Goal: Information Seeking & Learning: Find contact information

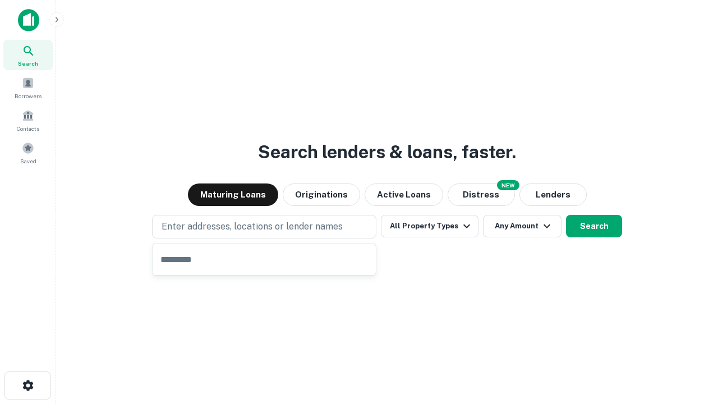
type input "**********"
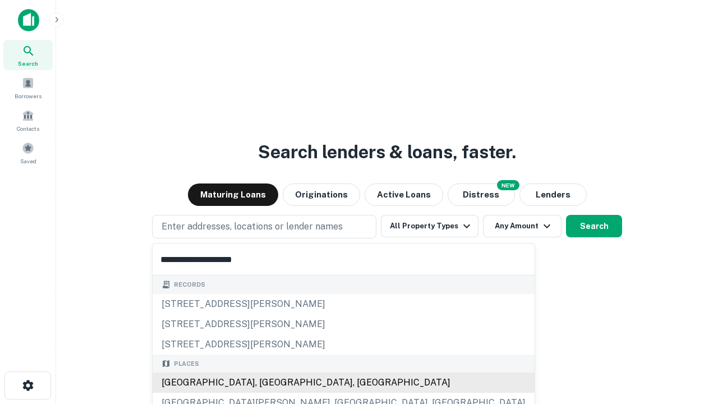
click at [268, 383] on div "Santa Monica, CA, USA" at bounding box center [344, 383] width 382 height 20
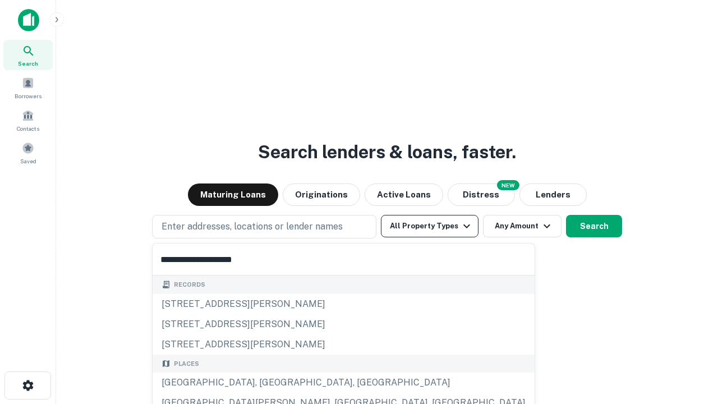
click at [430, 226] on button "All Property Types" at bounding box center [430, 226] width 98 height 22
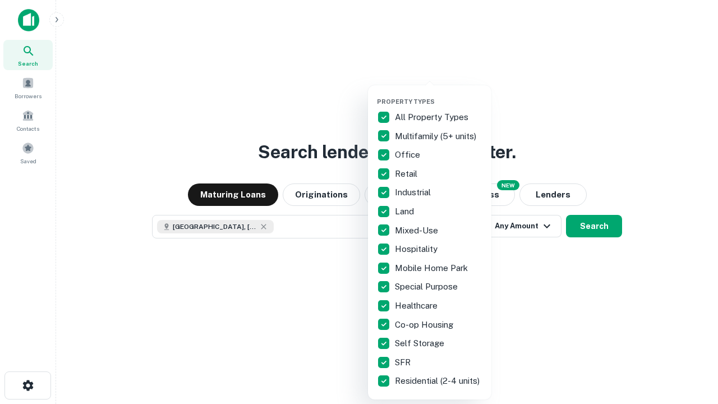
click at [439, 94] on button "button" at bounding box center [438, 94] width 123 height 1
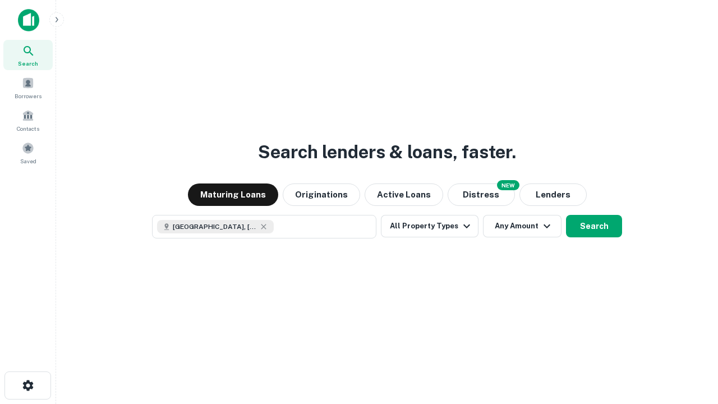
scroll to position [18, 0]
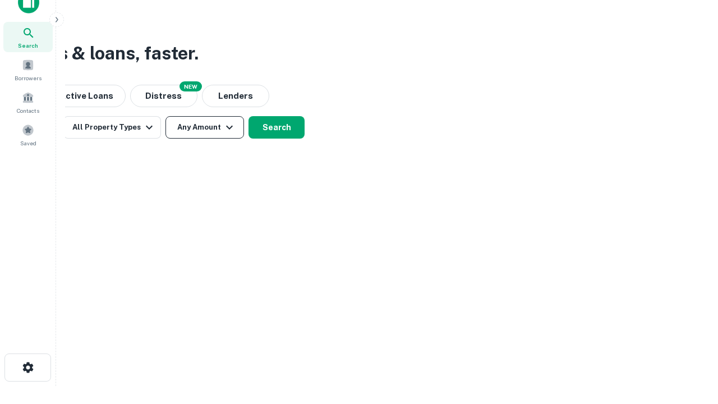
click at [205, 127] on button "Any Amount" at bounding box center [205, 127] width 79 height 22
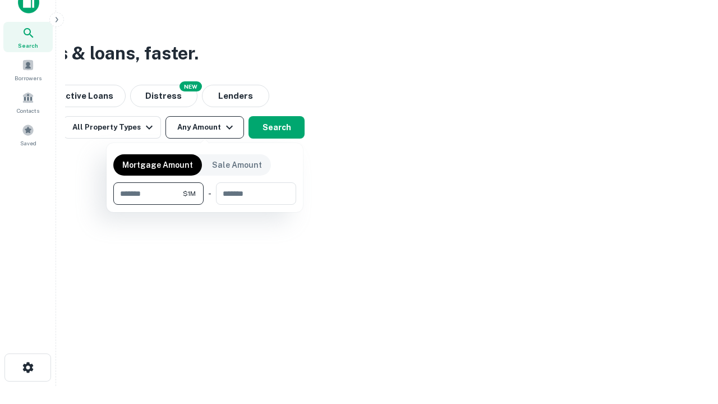
type input "*******"
click at [205, 205] on button "button" at bounding box center [204, 205] width 183 height 1
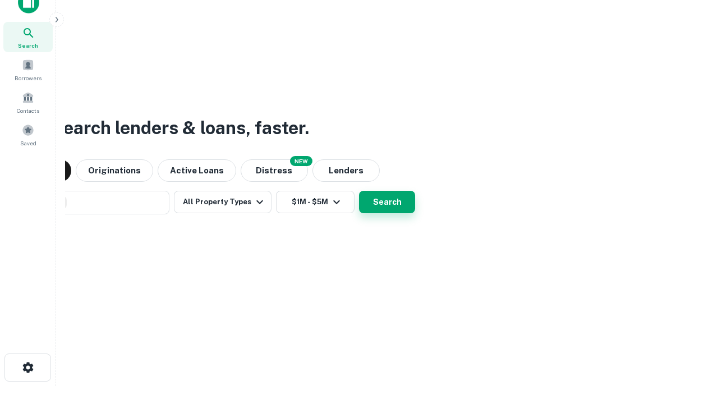
click at [359, 191] on button "Search" at bounding box center [387, 202] width 56 height 22
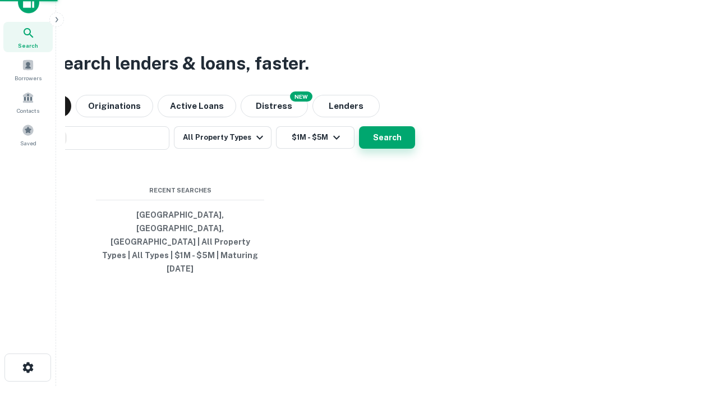
scroll to position [30, 318]
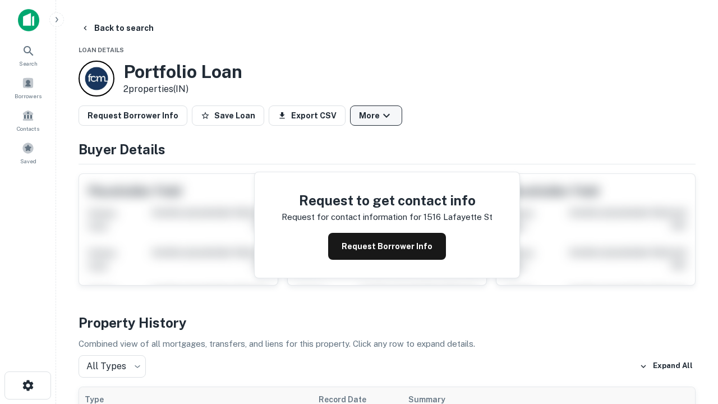
click at [376, 116] on button "More" at bounding box center [376, 115] width 52 height 20
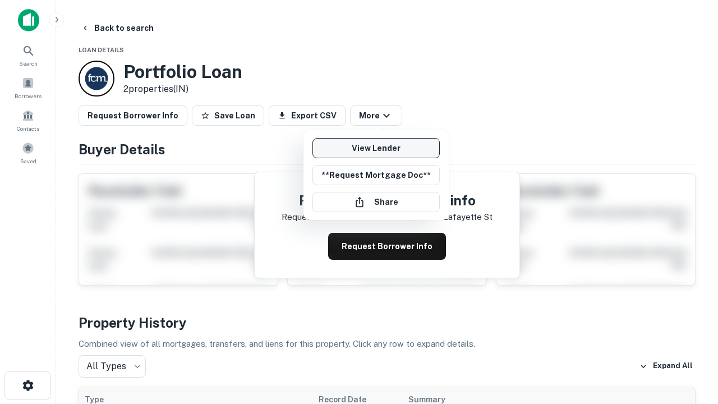
click at [376, 148] on link "View Lender" at bounding box center [376, 148] width 127 height 20
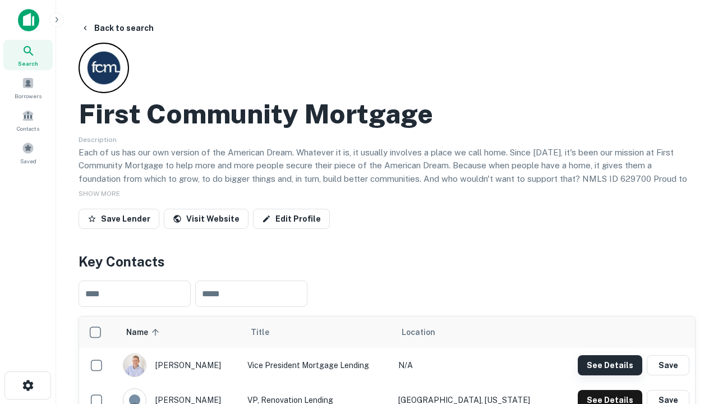
click at [610, 365] on button "See Details" at bounding box center [610, 365] width 65 height 20
click at [27, 385] on icon "button" at bounding box center [27, 385] width 13 height 13
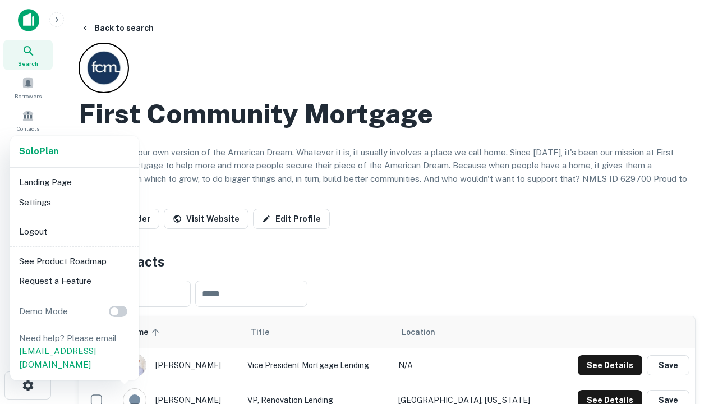
click at [74, 231] on li "Logout" at bounding box center [75, 232] width 120 height 20
